Goal: Transaction & Acquisition: Book appointment/travel/reservation

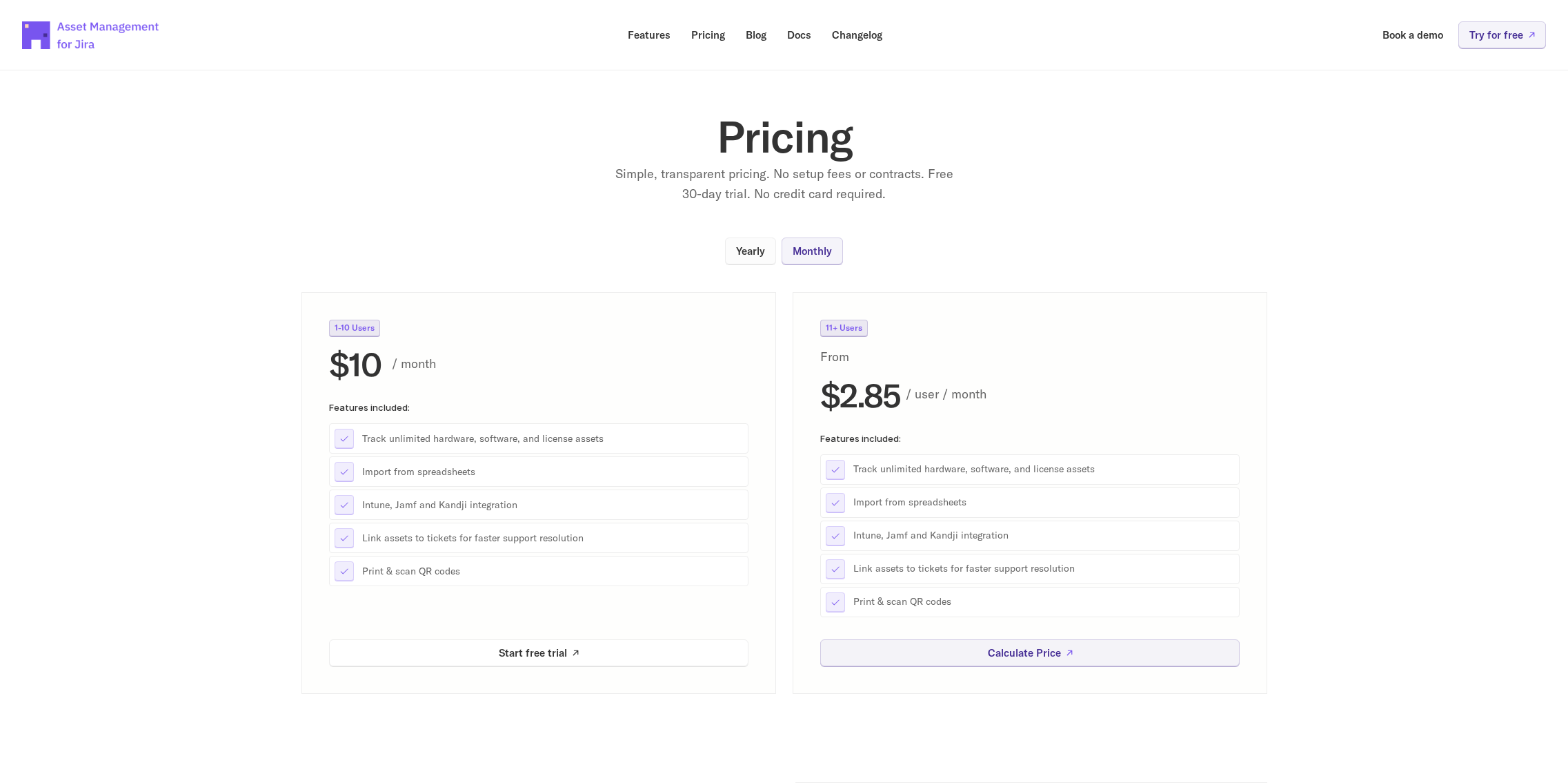
click at [752, 256] on p "Yearly" at bounding box center [750, 251] width 29 height 11
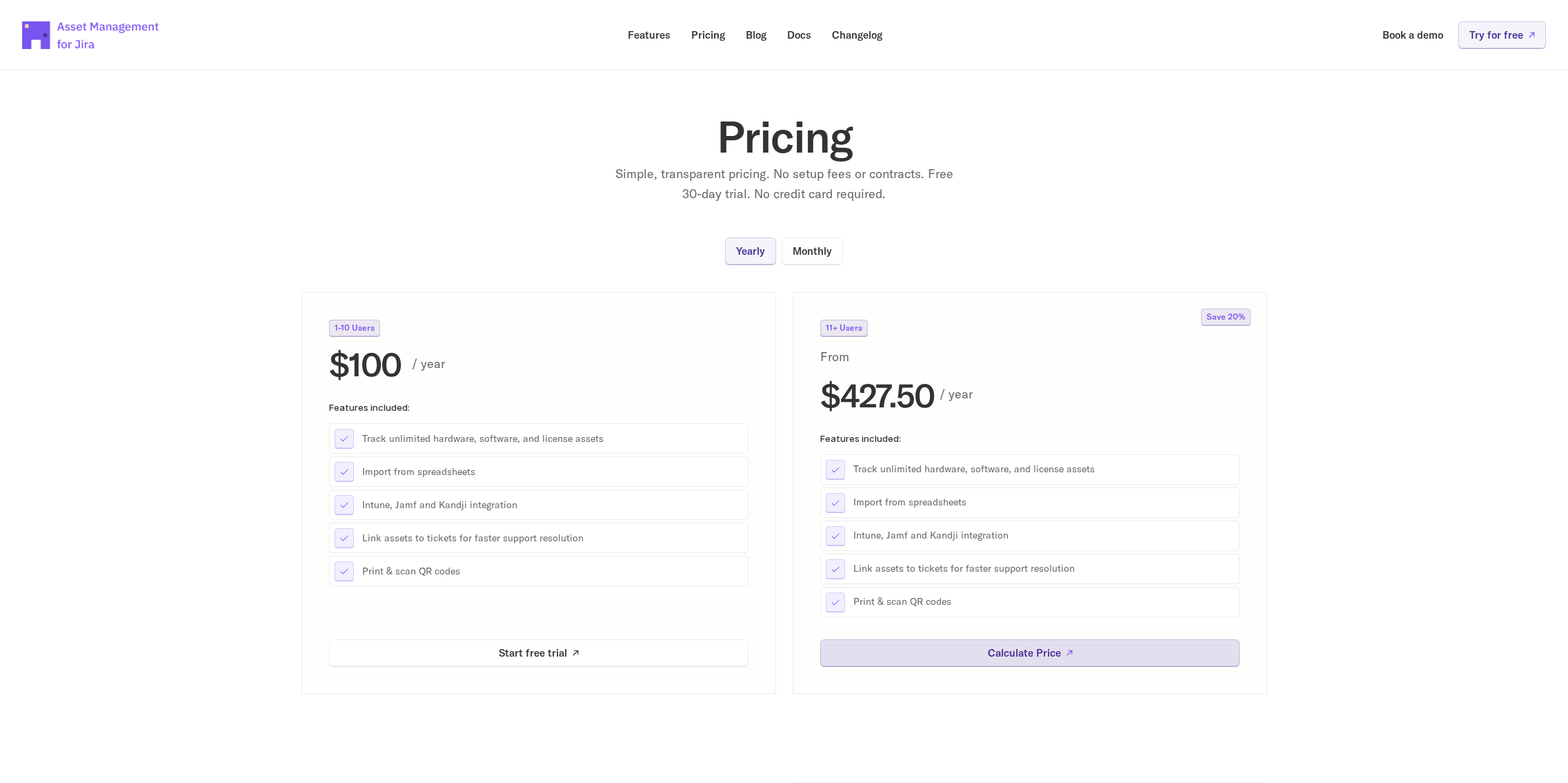
click at [969, 649] on link "Calculate Price" at bounding box center [1030, 652] width 420 height 27
click at [1418, 41] on link "Book a demo" at bounding box center [1413, 34] width 80 height 27
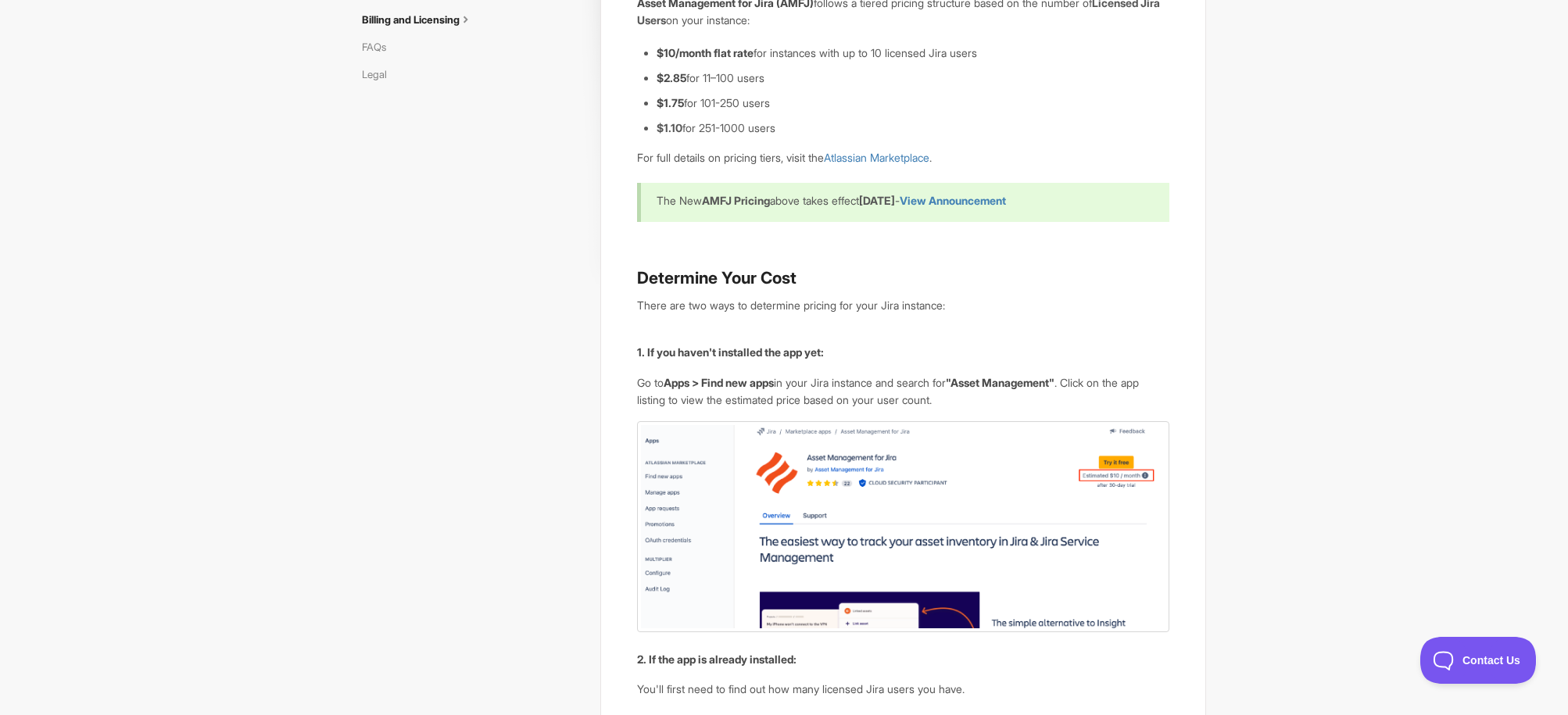
scroll to position [299, 0]
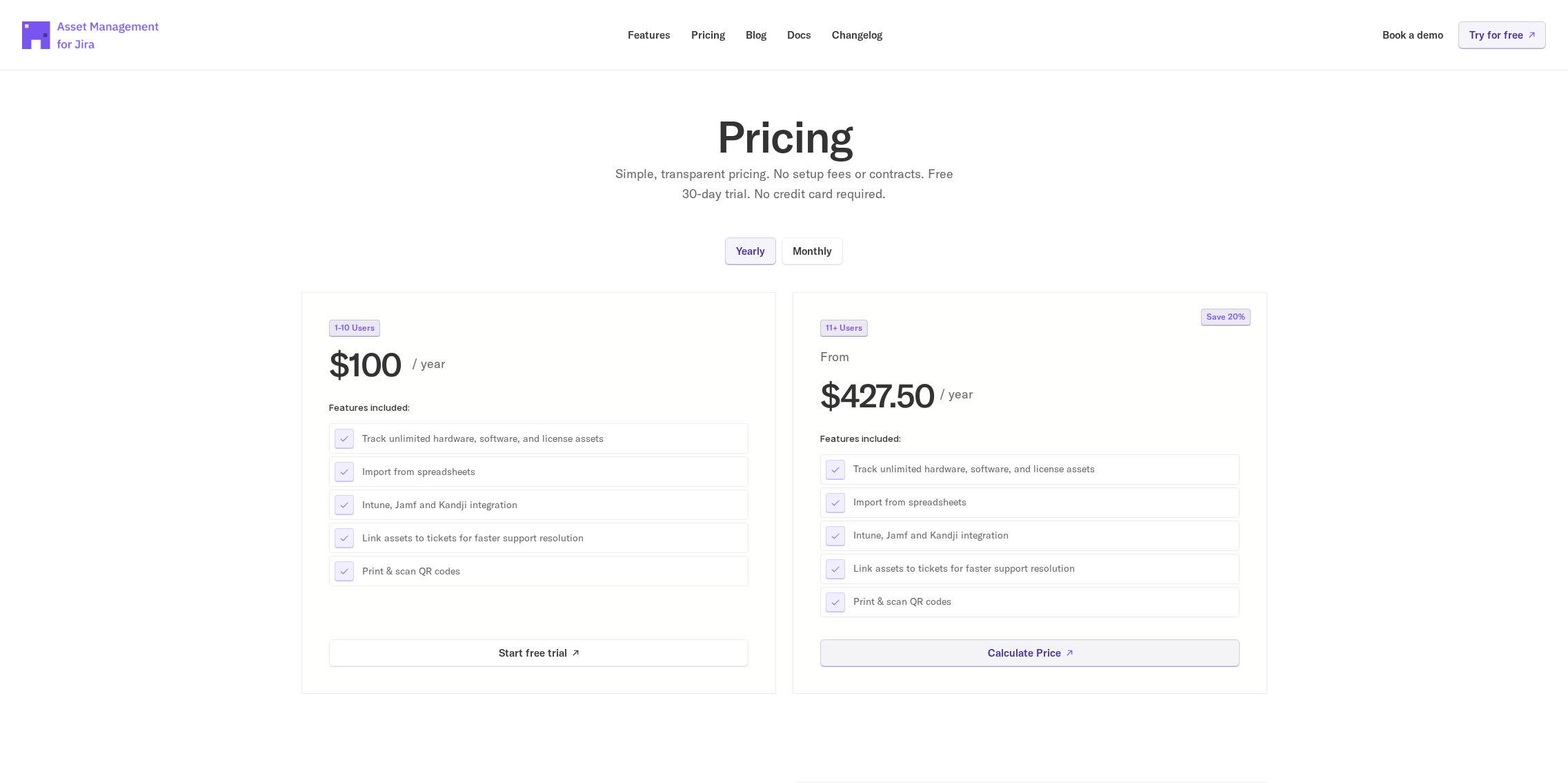
click at [282, 332] on section "Pricing Simple, transparent pricing. No setup fees or contracts. Free 30-day tr…" at bounding box center [784, 371] width 1568 height 645
click at [281, 333] on section "Pricing Simple, transparent pricing. No setup fees or contracts. Free 30-day tr…" at bounding box center [784, 371] width 1568 height 645
click at [266, 375] on section "Pricing Simple, transparent pricing. No setup fees or contracts. Free 30-day tr…" at bounding box center [784, 371] width 1568 height 645
click at [364, 157] on section "Pricing Simple, transparent pricing. No setup fees or contracts. Free 30-day tr…" at bounding box center [784, 371] width 1568 height 645
click at [1385, 35] on p "Book a demo" at bounding box center [1413, 35] width 61 height 11
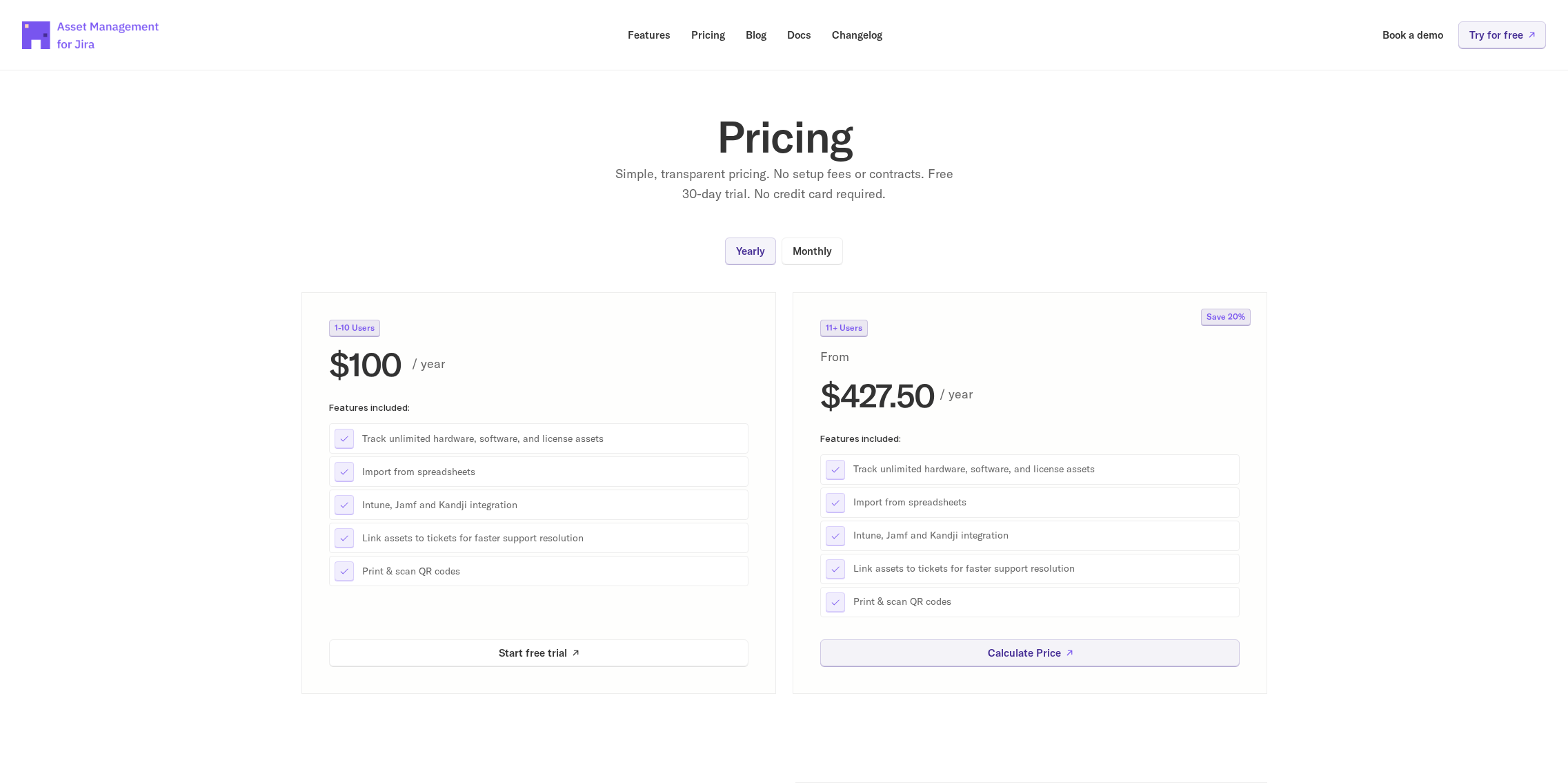
click at [839, 336] on div "11+ Users From $427.50 / year" at bounding box center [1030, 365] width 420 height 92
click at [864, 337] on div "11+ Users From $427.50 / year" at bounding box center [1030, 365] width 420 height 92
